Goal: Unclear

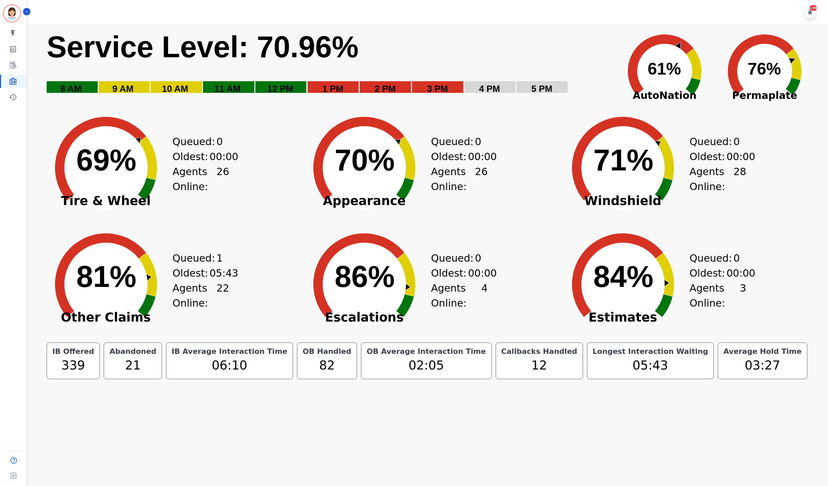
click at [701, 73] on icon at bounding box center [693, 64] width 16 height 31
